Goal: Task Accomplishment & Management: Manage account settings

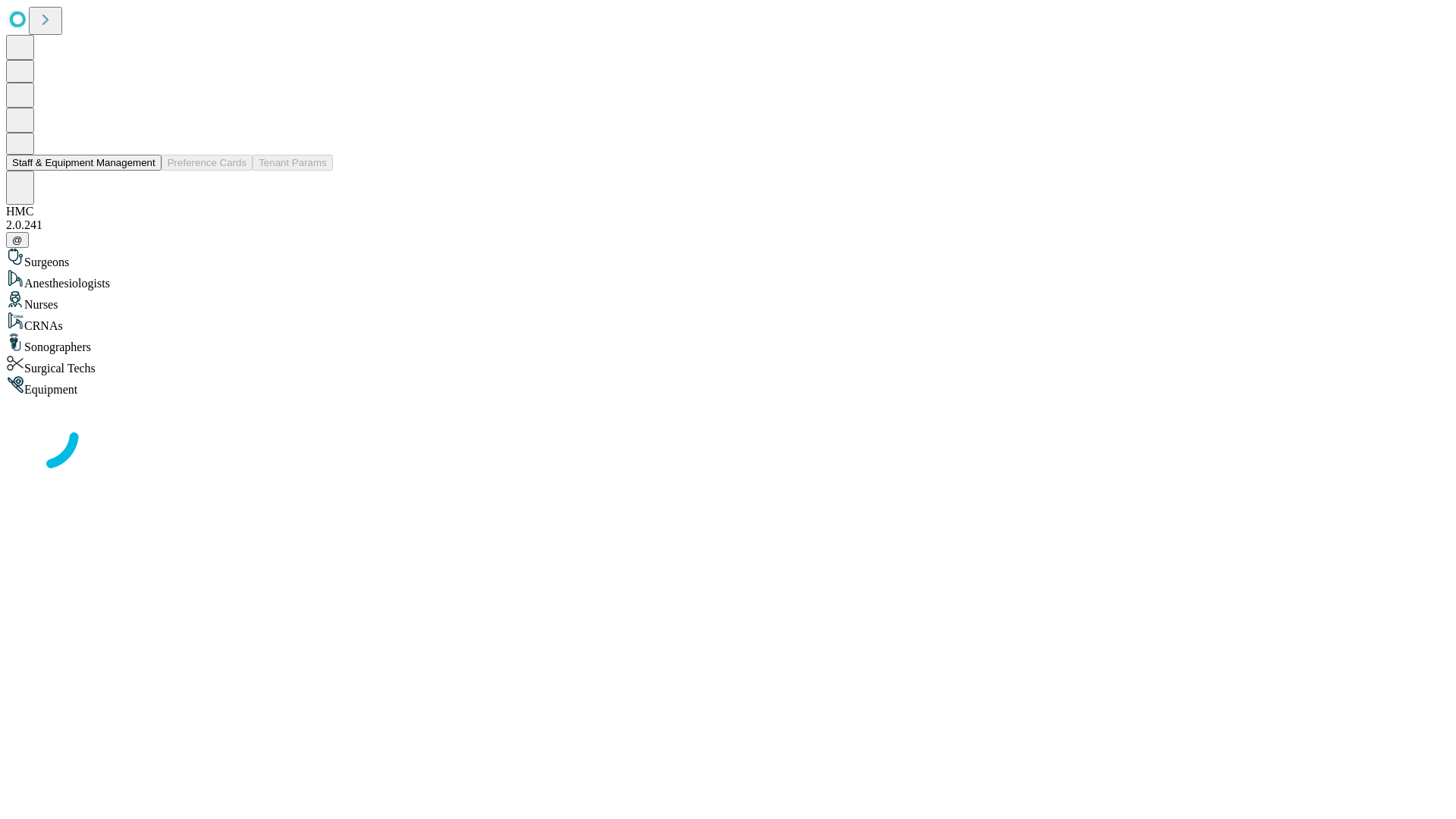
click at [142, 171] on button "Staff & Equipment Management" at bounding box center [84, 163] width 155 height 16
